Goal: Book appointment/travel/reservation

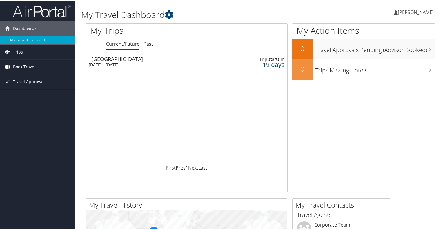
click at [23, 64] on span "Book Travel" at bounding box center [24, 66] width 22 height 15
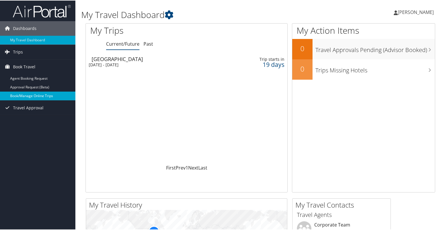
click at [35, 96] on link "Book/Manage Online Trips" at bounding box center [37, 95] width 75 height 9
